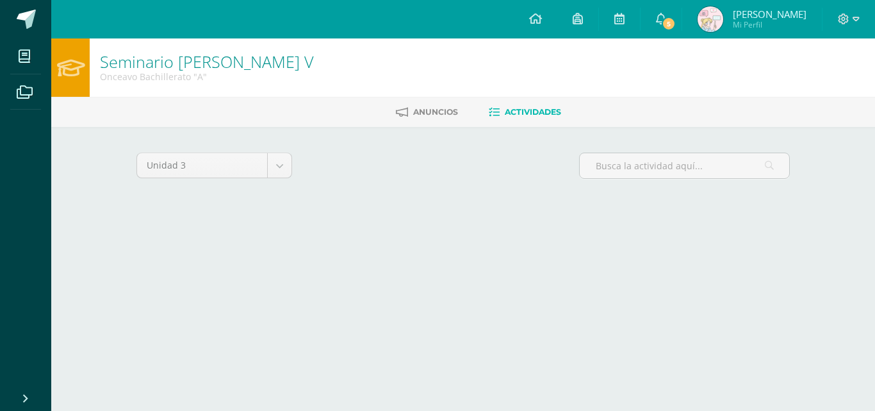
click at [666, 22] on span "5" at bounding box center [668, 24] width 14 height 14
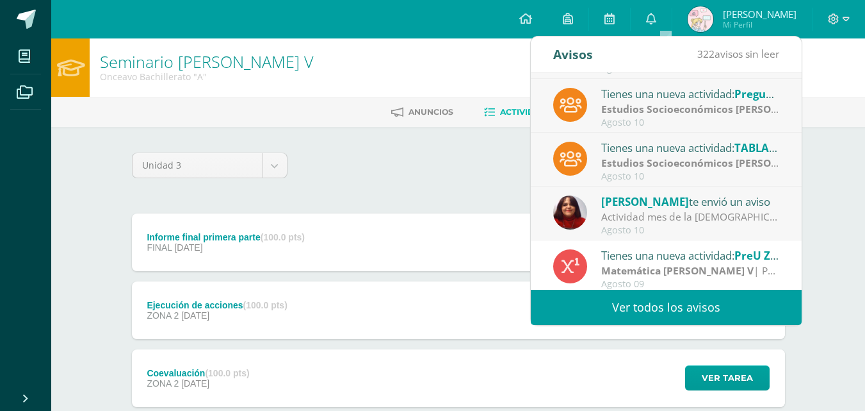
scroll to position [95, 0]
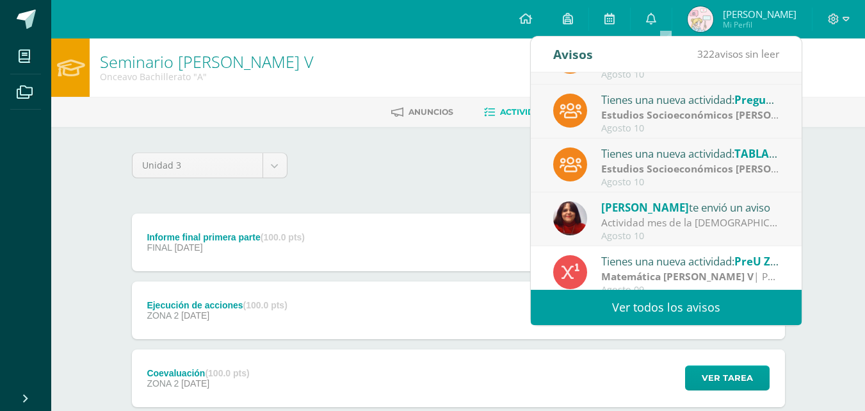
click at [700, 152] on div "Tienes una nueva actividad: TABLA POBLACIONAL" at bounding box center [690, 153] width 178 height 17
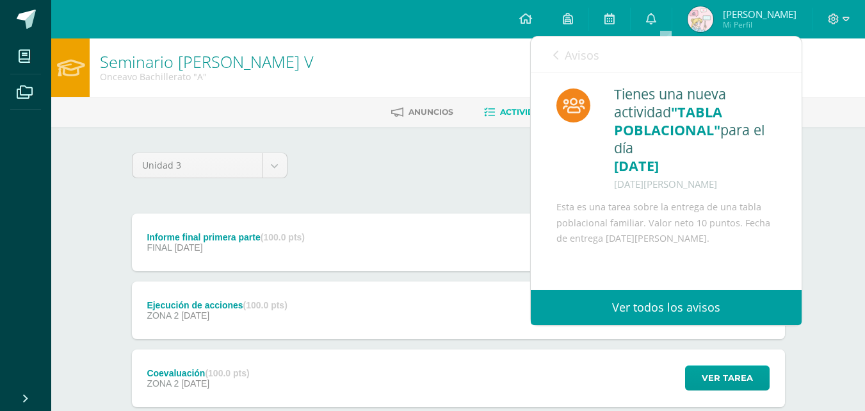
click at [555, 53] on icon at bounding box center [555, 55] width 5 height 10
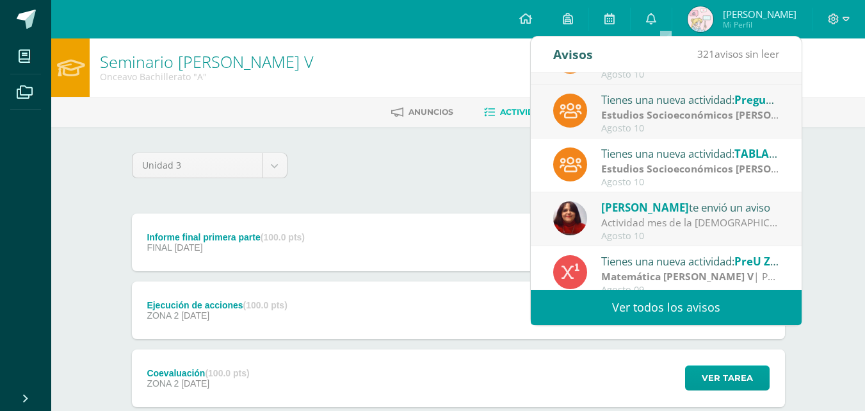
click at [686, 120] on strong "Estudios Socioeconómicos [PERSON_NAME] V" at bounding box center [713, 115] width 225 height 14
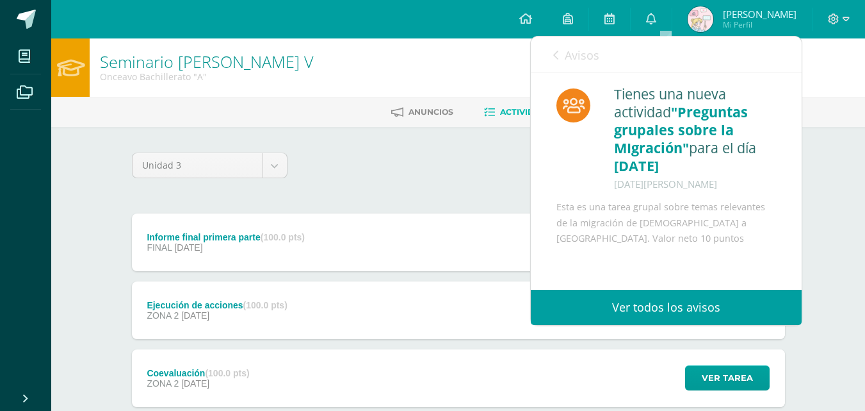
click at [553, 48] on link "Avisos" at bounding box center [576, 55] width 46 height 37
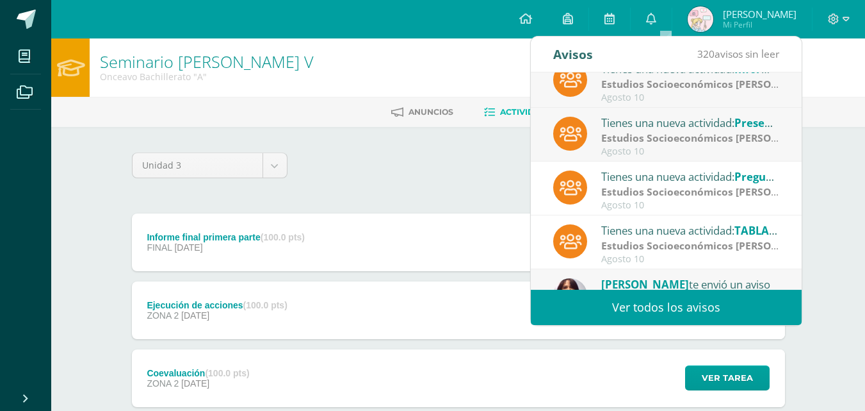
scroll to position [0, 0]
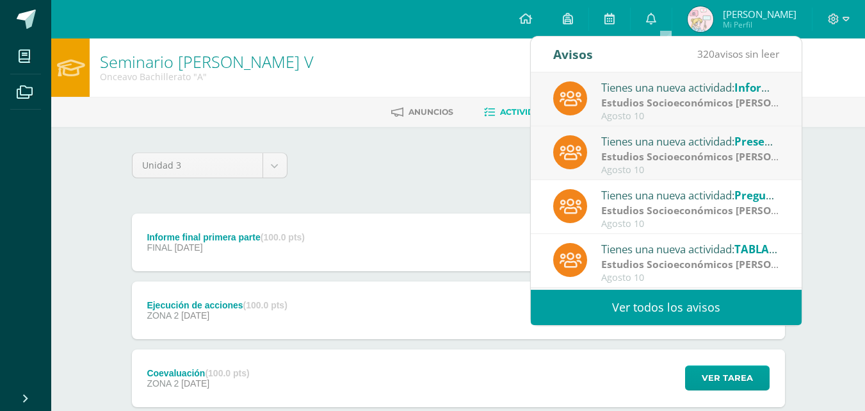
click at [749, 140] on span "Presentación árbol de Jacaranda" at bounding box center [822, 141] width 174 height 15
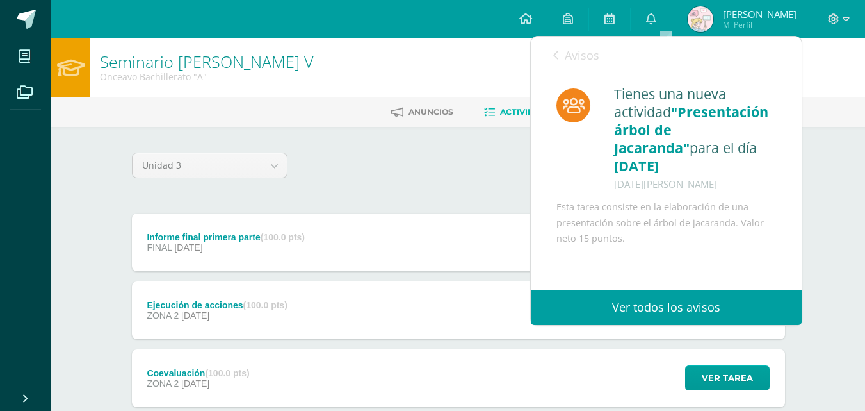
click at [561, 56] on link "Avisos" at bounding box center [576, 55] width 46 height 37
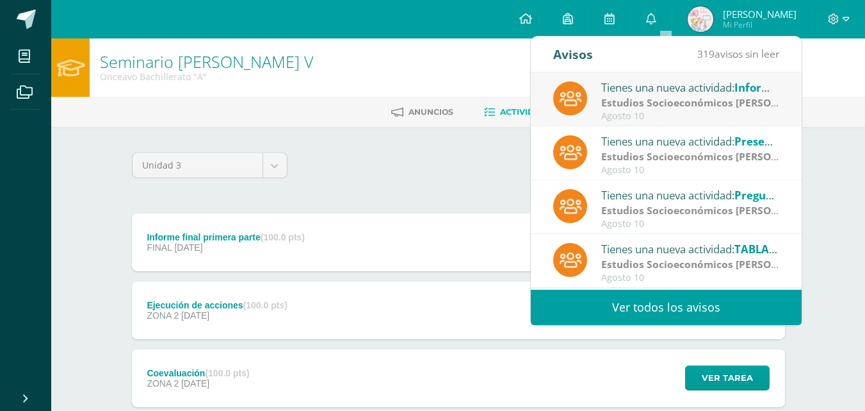
click at [684, 115] on div "Agosto 10" at bounding box center [690, 116] width 178 height 11
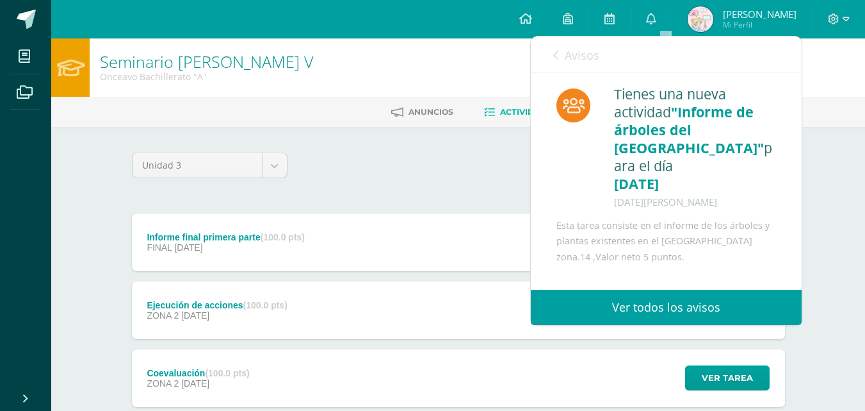
click at [555, 52] on icon at bounding box center [555, 55] width 5 height 10
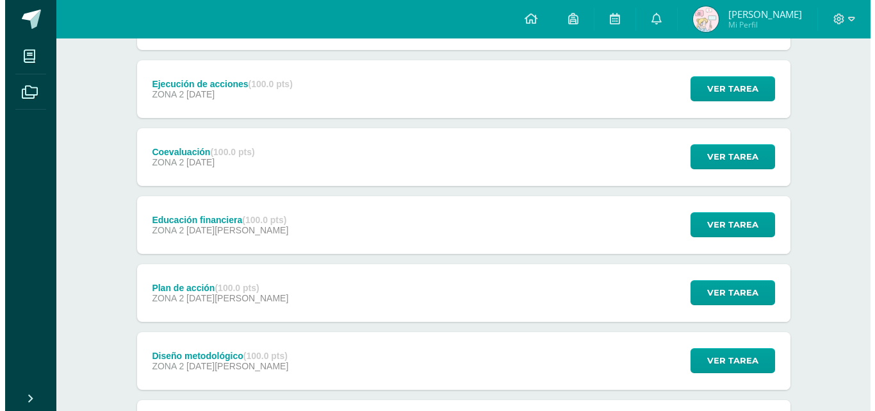
scroll to position [54, 0]
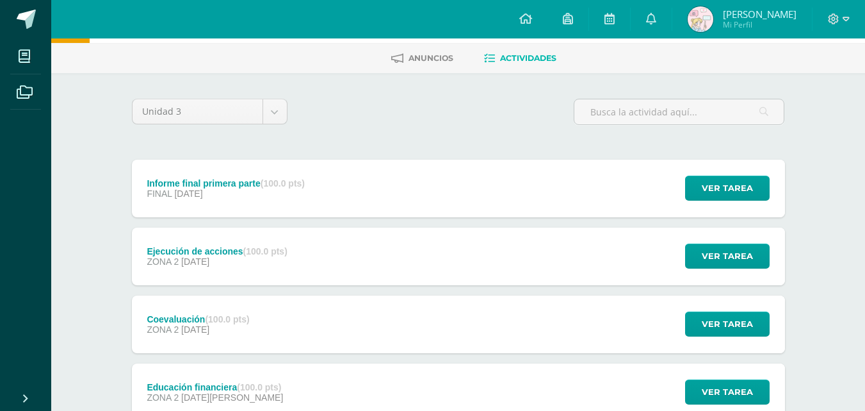
click at [482, 199] on div "Informe final primera parte (100.0 pts) FINAL [DATE] Ver tarea Informe final pr…" at bounding box center [458, 188] width 653 height 58
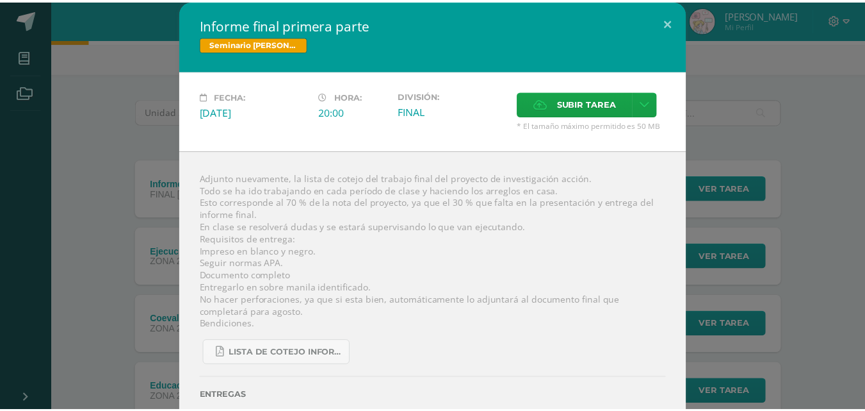
scroll to position [40, 0]
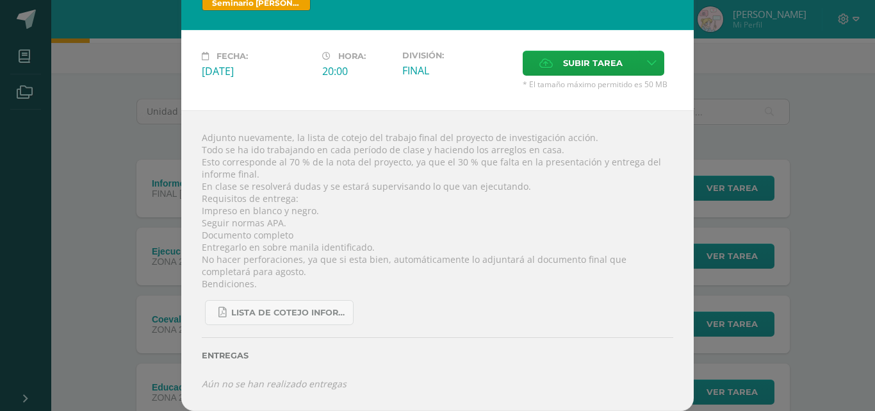
click at [321, 329] on div "Entregas" at bounding box center [437, 351] width 471 height 53
click at [316, 307] on span "Lista de cotejo informe final iii ciclo.pdf" at bounding box center [288, 312] width 115 height 10
click at [803, 85] on div "Informe final primera parte Seminario [PERSON_NAME] V Fecha: [DATE][PERSON_NAME…" at bounding box center [437, 185] width 865 height 451
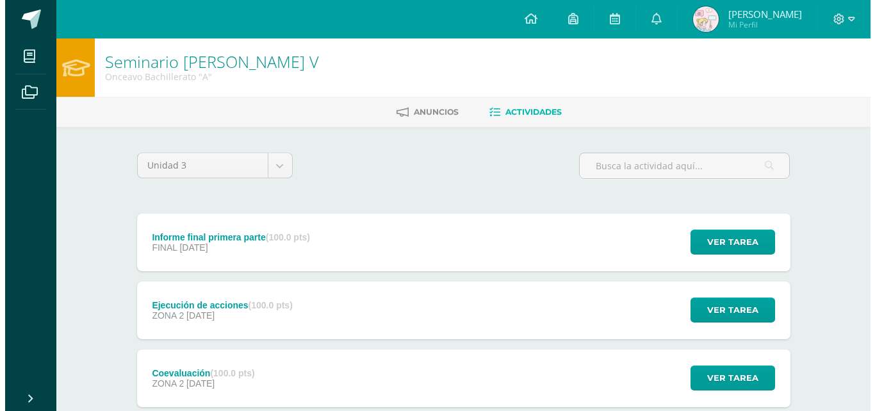
scroll to position [624, 0]
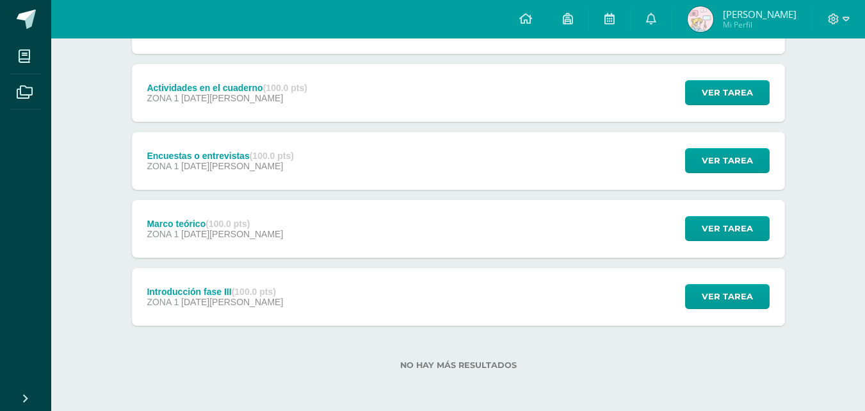
click at [218, 297] on span "[DATE][PERSON_NAME]" at bounding box center [232, 302] width 102 height 10
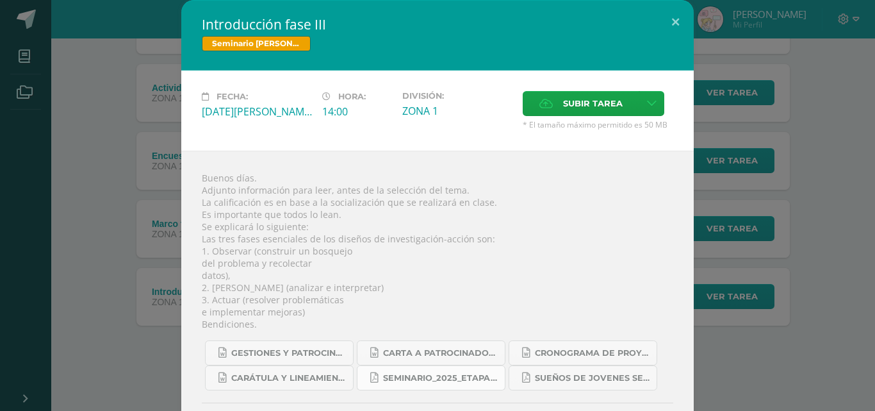
click at [458, 382] on span "Seminario_2025_Etapa_3.pdf" at bounding box center [440, 378] width 115 height 10
click at [672, 20] on button at bounding box center [675, 22] width 37 height 44
